Goal: Information Seeking & Learning: Learn about a topic

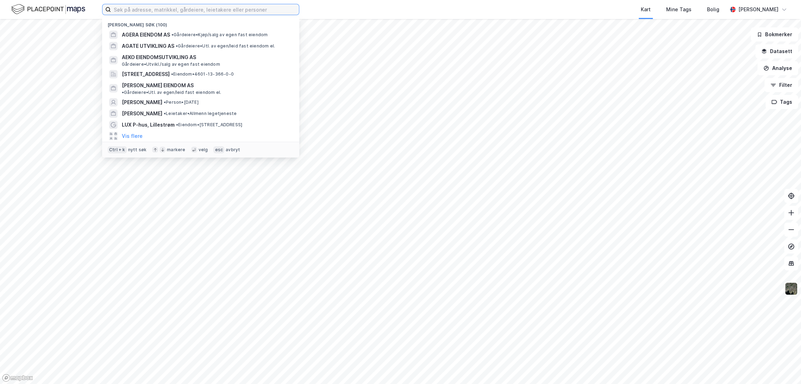
click at [159, 11] on input at bounding box center [205, 9] width 188 height 11
paste input "ALFA EIENDOM"
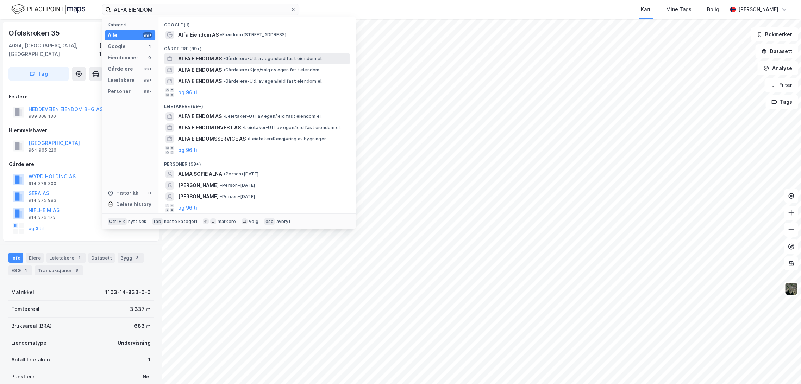
click at [224, 59] on span "•" at bounding box center [224, 58] width 2 height 5
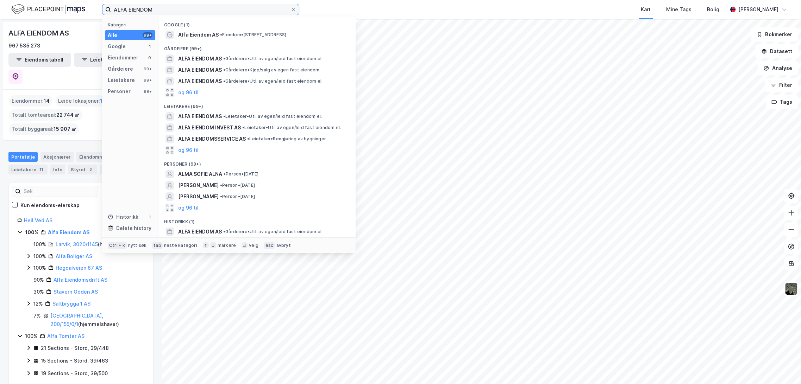
drag, startPoint x: 159, startPoint y: 10, endPoint x: 99, endPoint y: 8, distance: 60.2
click at [100, 8] on div "ALFA EIENDOM Kategori Alle 99+ Google 1 Eiendommer 0 Gårdeiere 99+ Leietakere 9…" at bounding box center [400, 9] width 801 height 19
paste input "TTIVO"
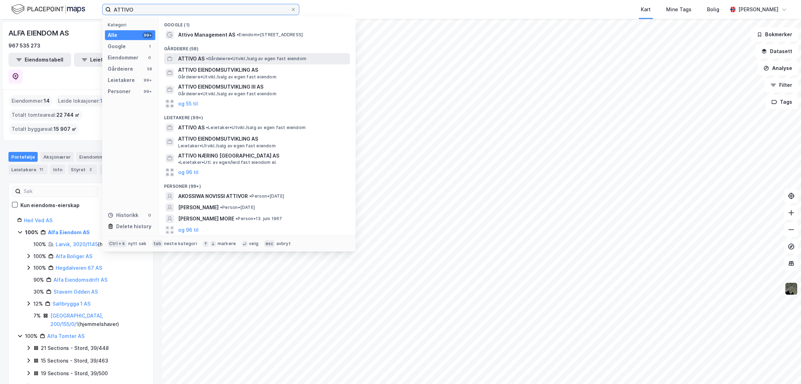
type input "ATTIVO"
click at [217, 56] on span "• Gårdeiere • [GEOGRAPHIC_DATA]/salg av egen fast eiendom" at bounding box center [256, 59] width 100 height 6
